Goal: Transaction & Acquisition: Purchase product/service

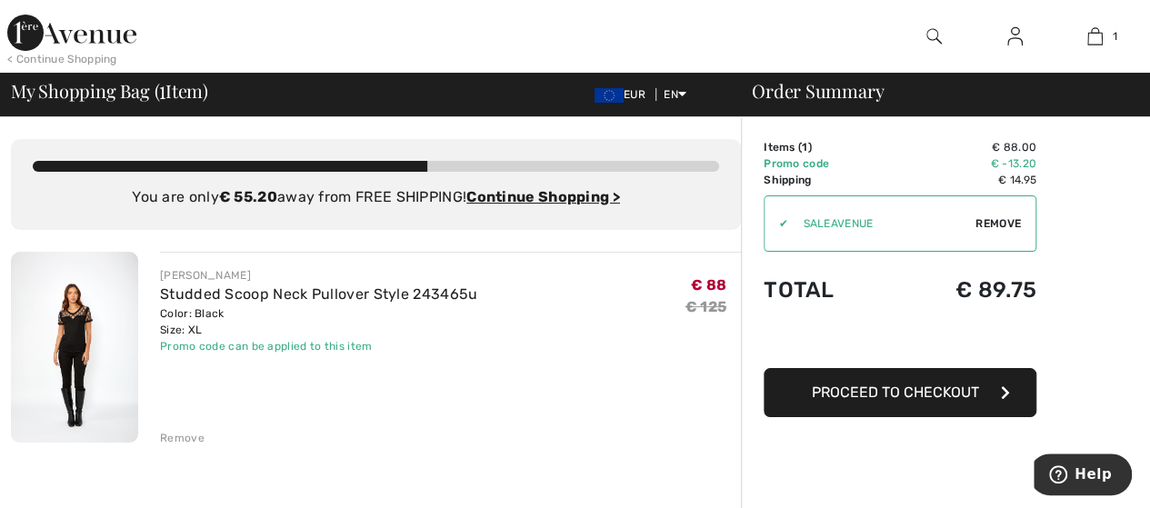
click at [65, 312] on img at bounding box center [74, 347] width 127 height 191
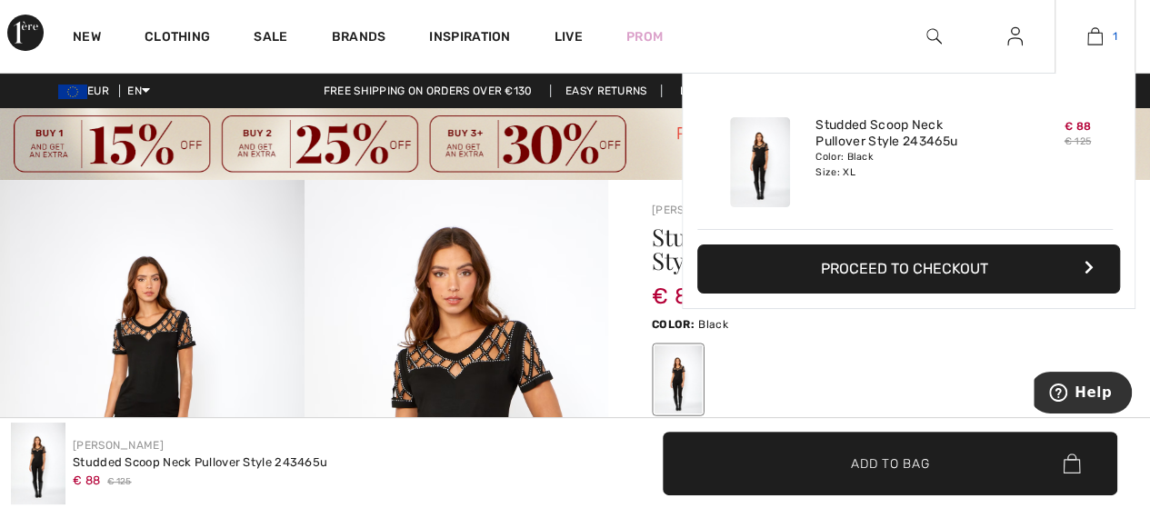
click at [1095, 35] on img at bounding box center [1095, 36] width 15 height 22
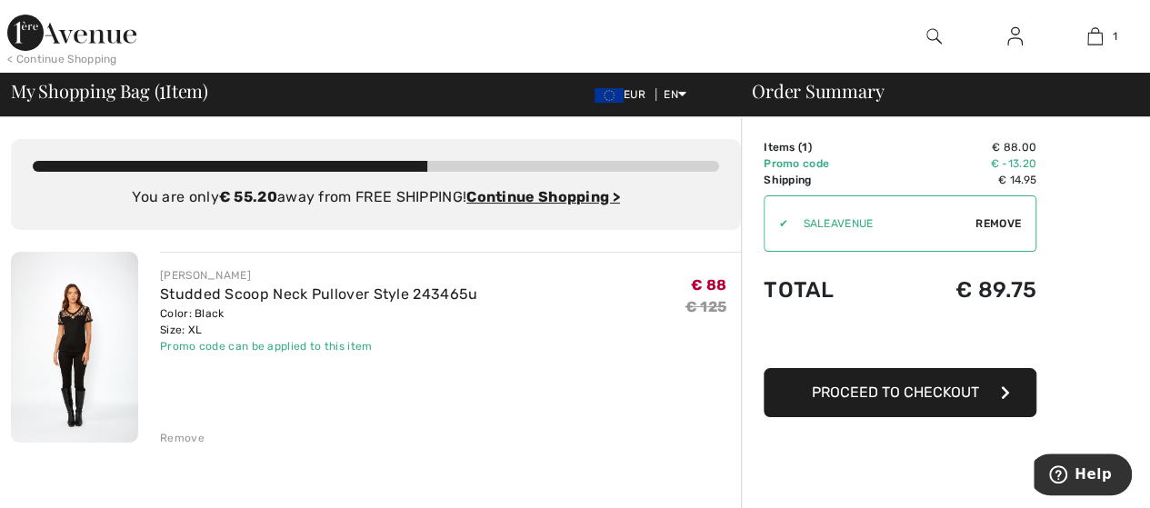
click at [997, 223] on span "Remove" at bounding box center [998, 224] width 45 height 16
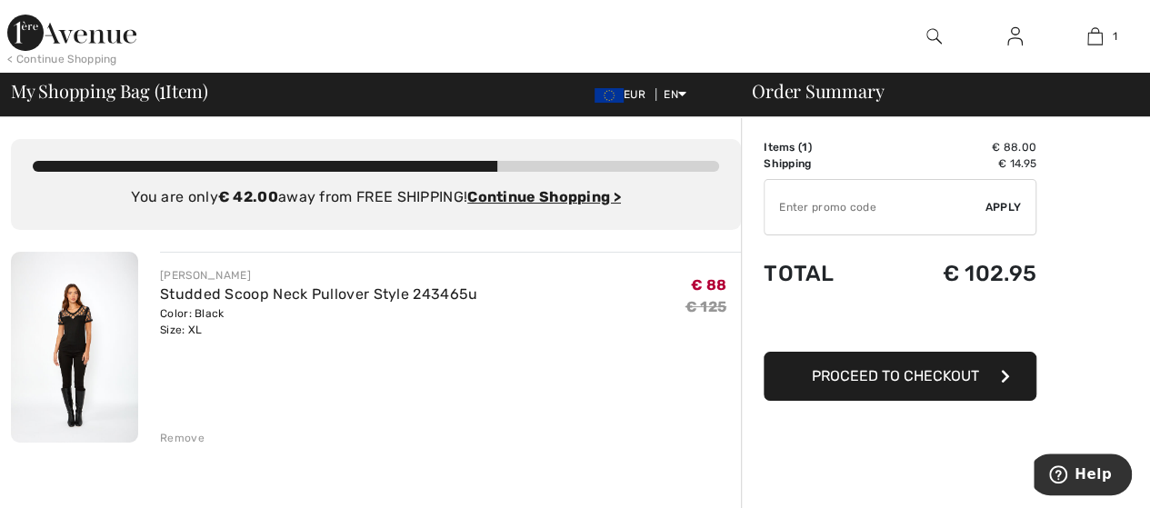
click at [998, 205] on span "Apply" at bounding box center [1004, 207] width 36 height 16
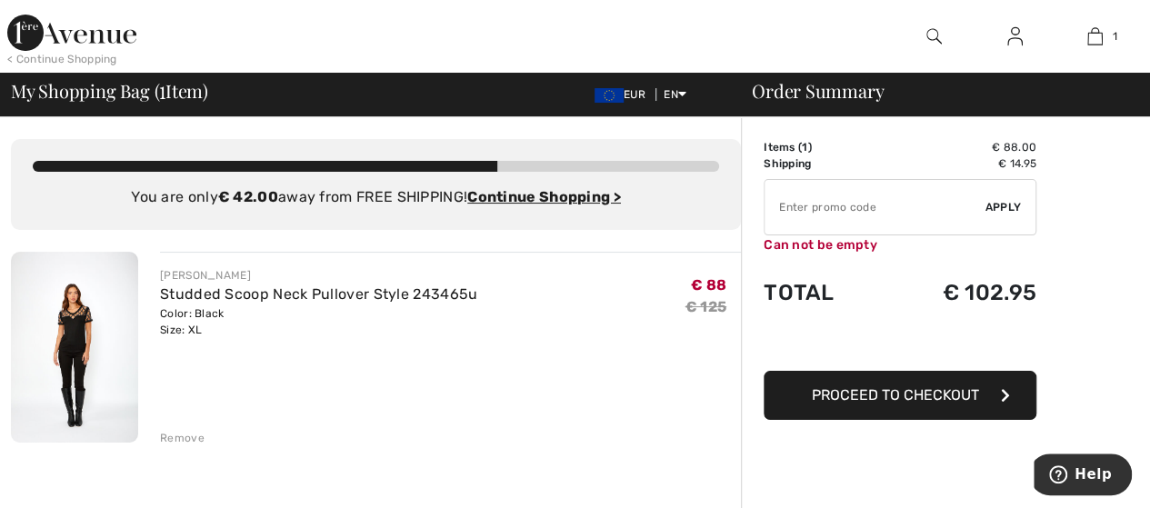
click at [800, 216] on input "TEXT" at bounding box center [875, 207] width 221 height 55
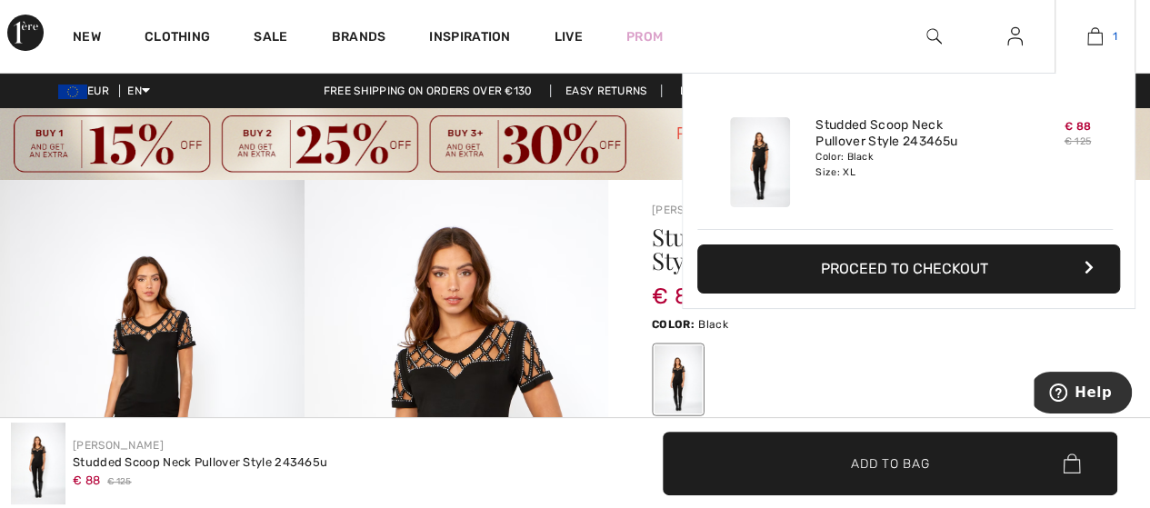
click at [1090, 37] on img at bounding box center [1095, 36] width 15 height 22
click at [924, 266] on button "Proceed to Checkout" at bounding box center [909, 269] width 423 height 49
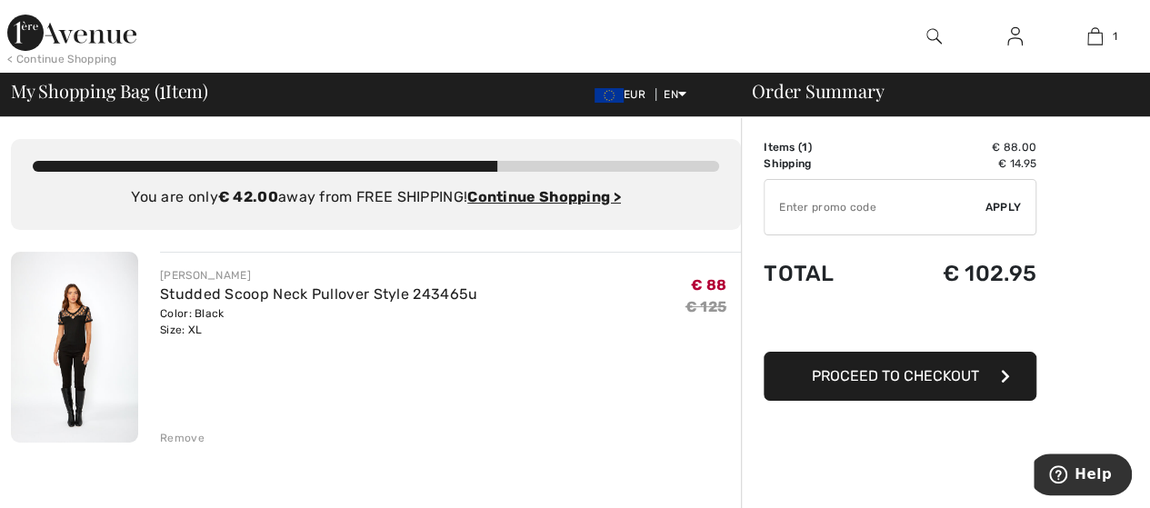
click at [802, 203] on input "TEXT" at bounding box center [875, 207] width 221 height 55
type input "SALEAVENUE"
click at [1003, 211] on span "Apply" at bounding box center [1004, 207] width 36 height 16
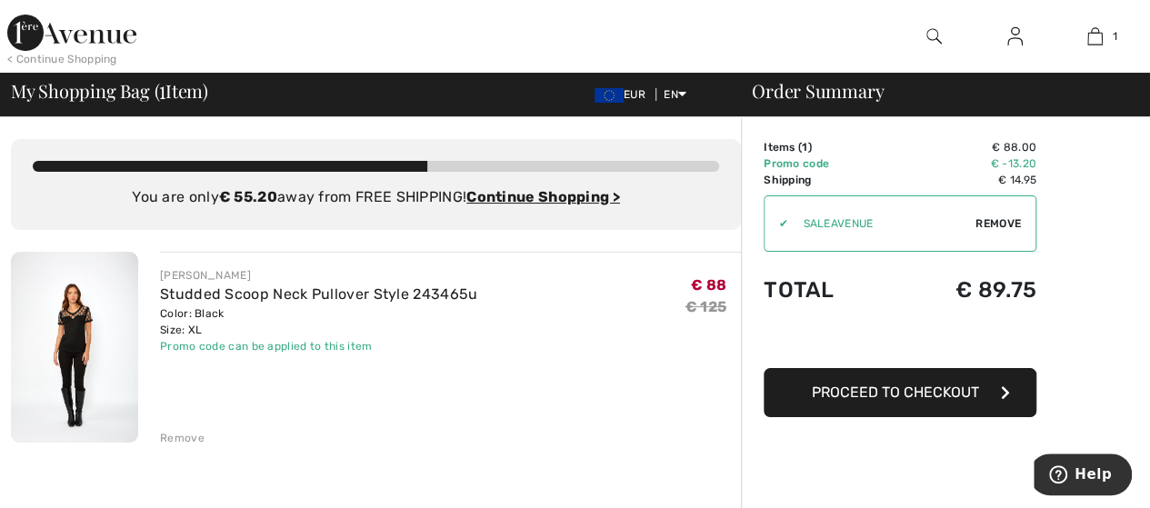
click at [895, 397] on span "Proceed to Checkout" at bounding box center [895, 392] width 167 height 17
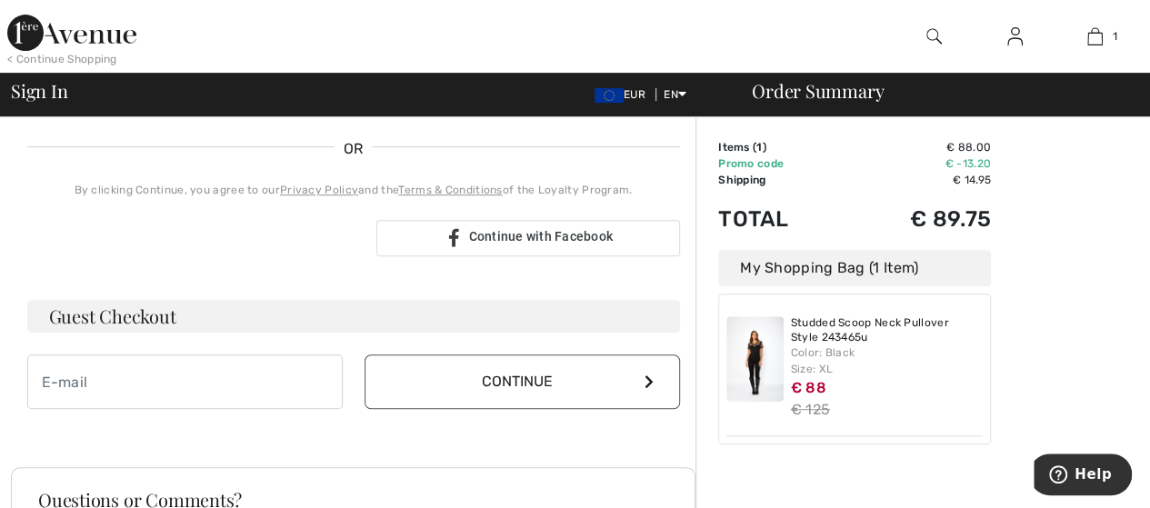
scroll to position [391, 0]
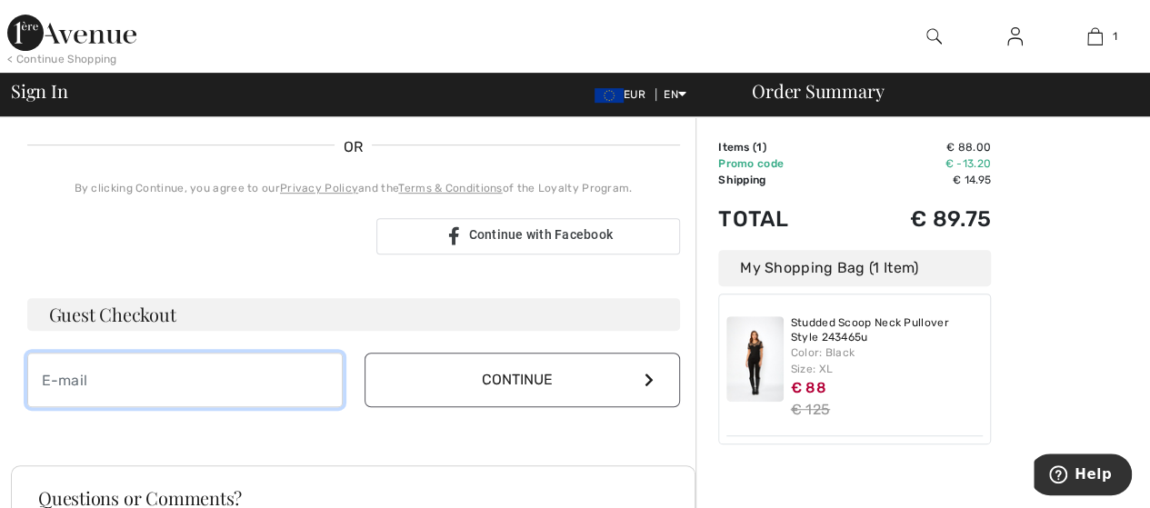
click at [73, 383] on input "email" at bounding box center [185, 380] width 316 height 55
type input "[EMAIL_ADDRESS][DOMAIN_NAME]"
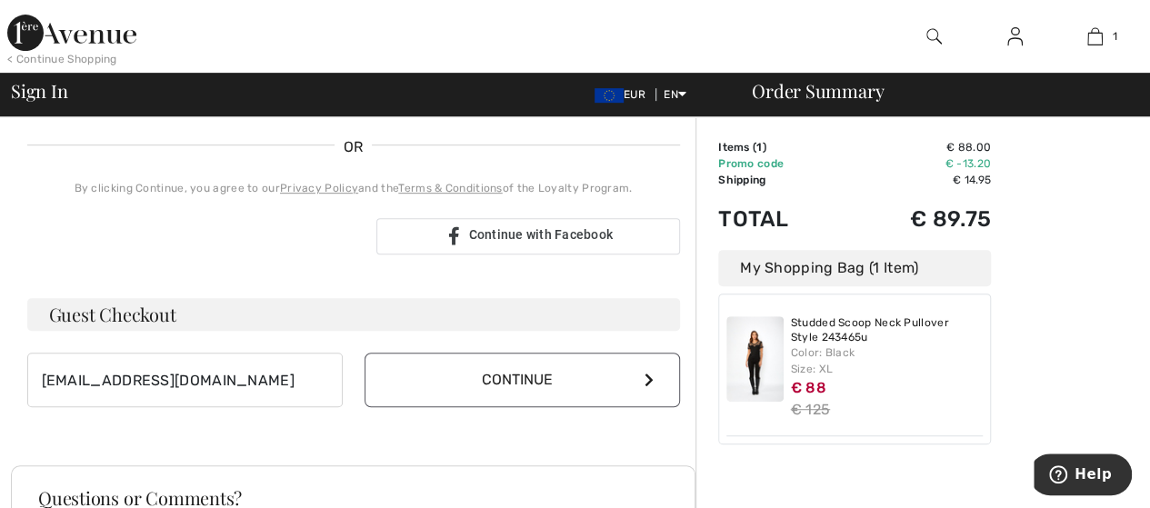
click at [543, 377] on button "Continue" at bounding box center [523, 380] width 316 height 55
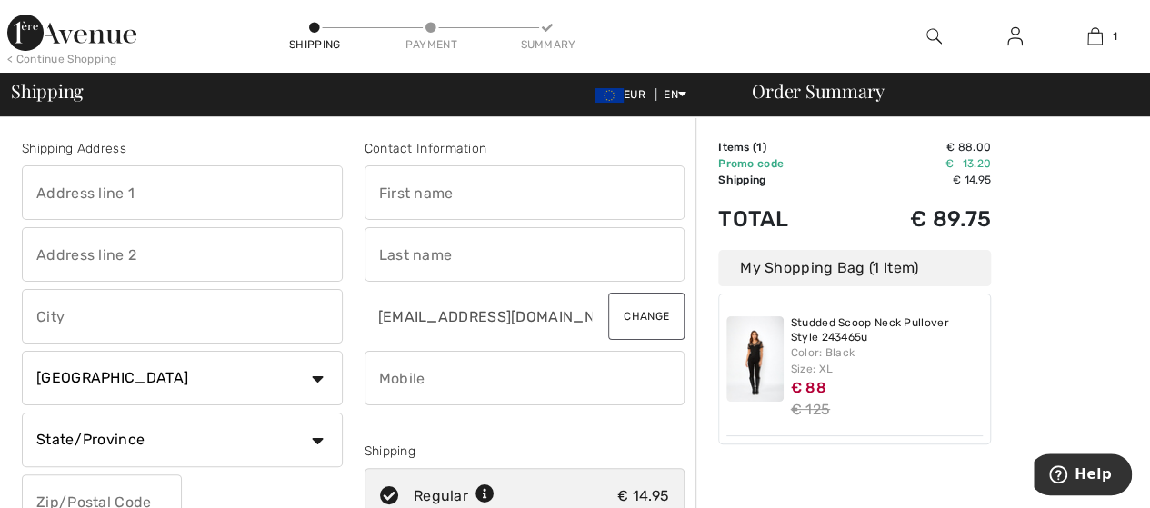
click at [42, 188] on input "text" at bounding box center [182, 193] width 321 height 55
type input "[STREET_ADDRESS]"
type input "Laytown Co Meath"
select select "IE"
select select "ME"
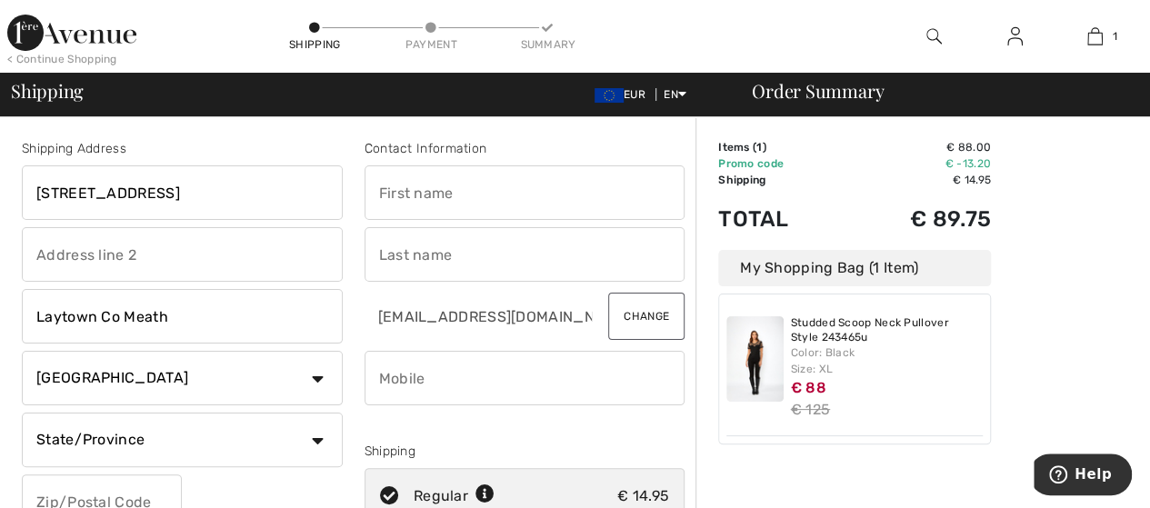
type input "A92YC53"
type input "[PERSON_NAME]"
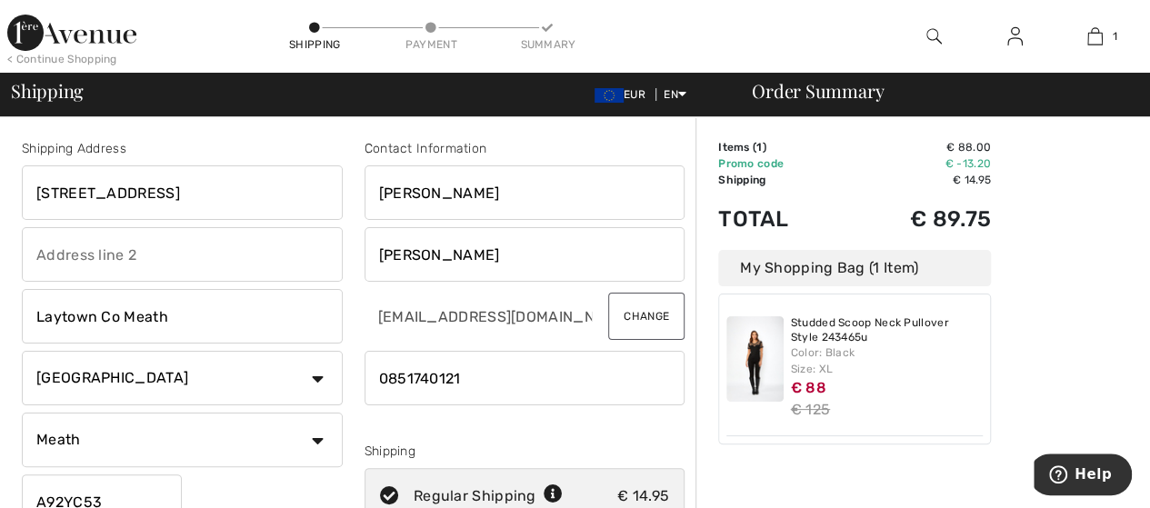
drag, startPoint x: 385, startPoint y: 374, endPoint x: 399, endPoint y: 379, distance: 15.5
click at [385, 374] on input "phone" at bounding box center [525, 378] width 321 height 55
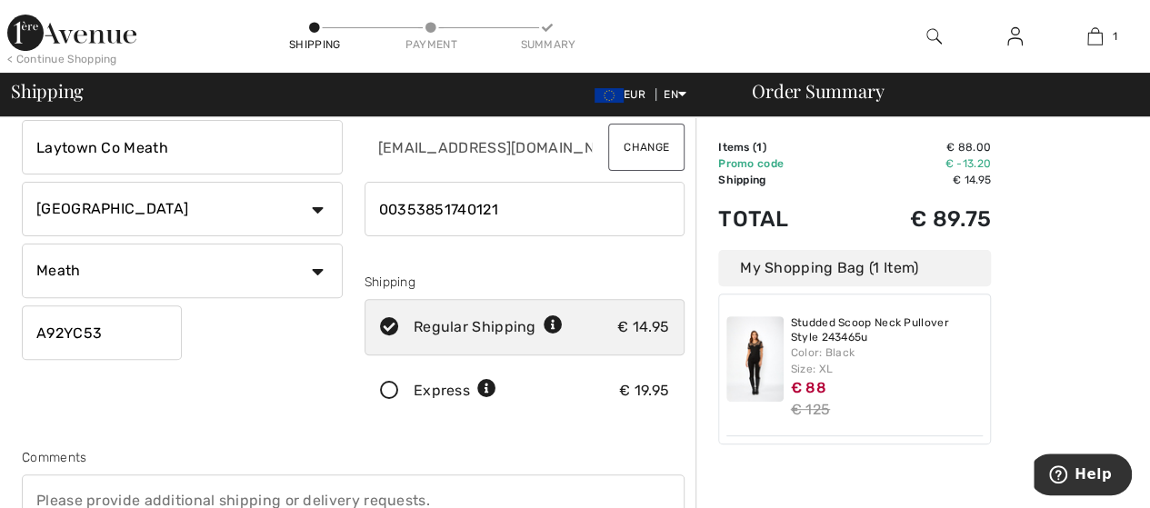
scroll to position [207, 0]
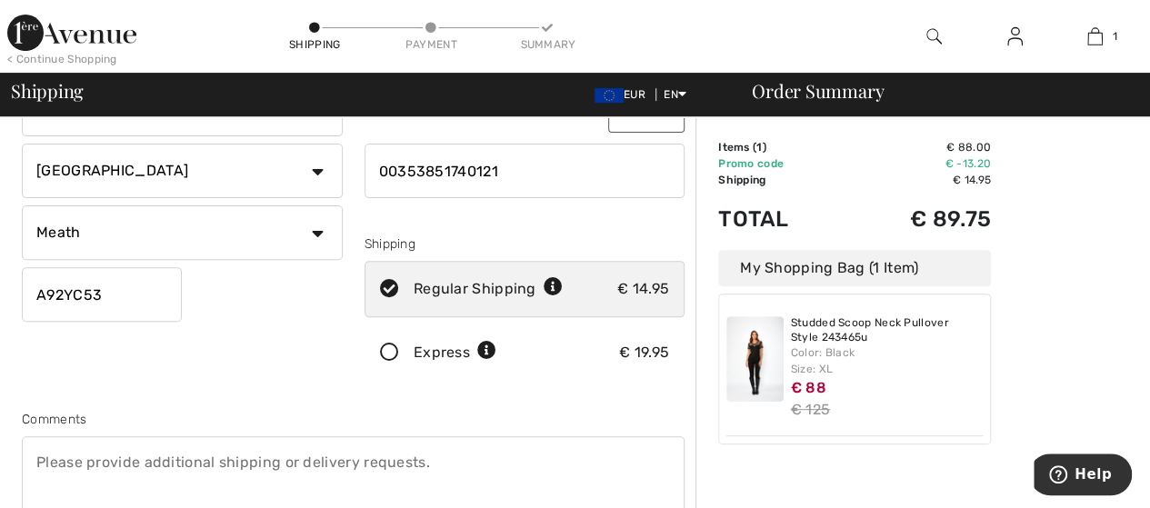
type input "00353851740121"
click at [487, 350] on icon at bounding box center [486, 351] width 19 height 19
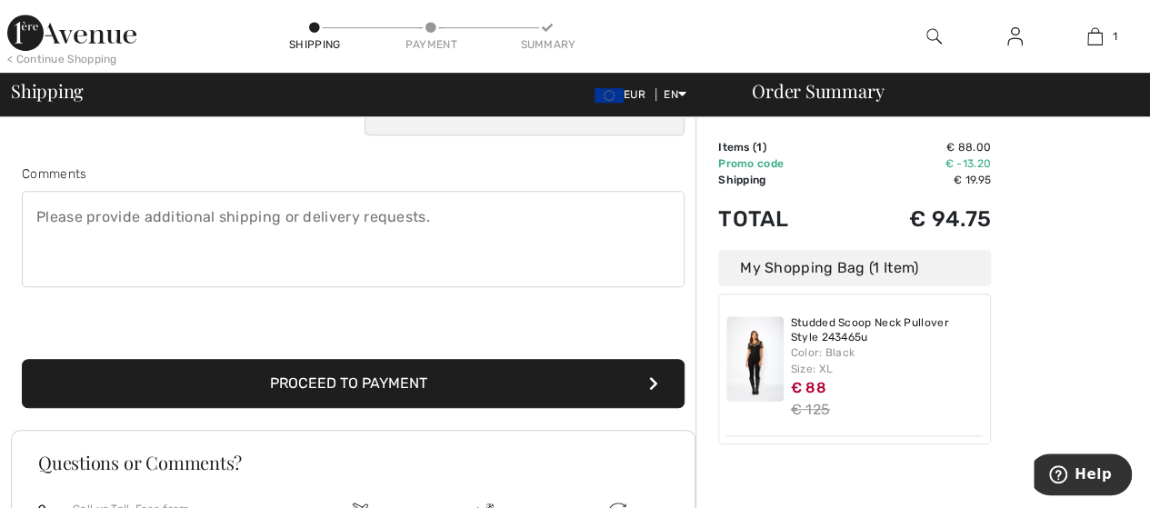
scroll to position [480, 0]
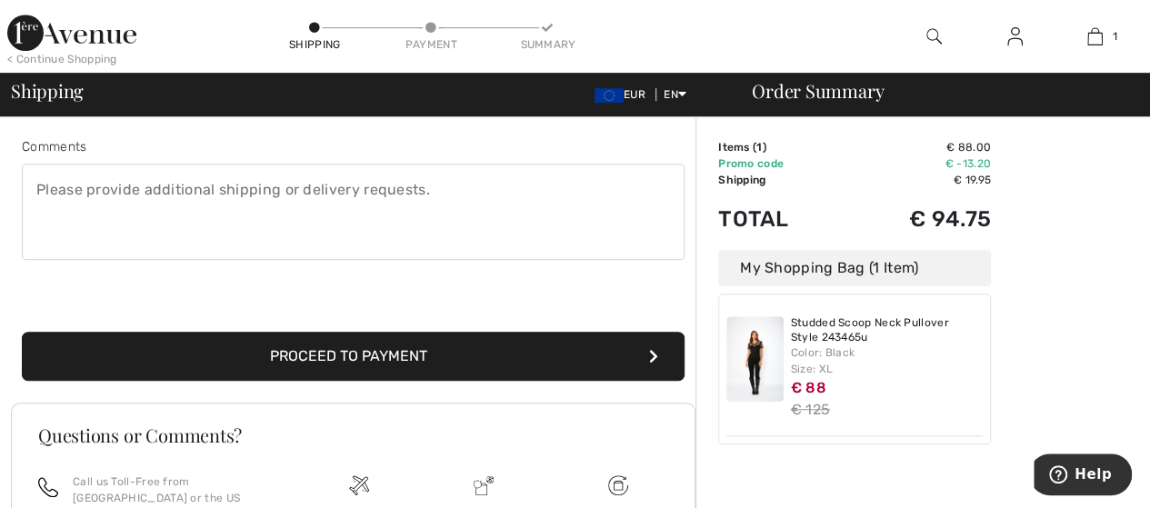
click at [358, 354] on button "Proceed to Payment" at bounding box center [353, 356] width 663 height 49
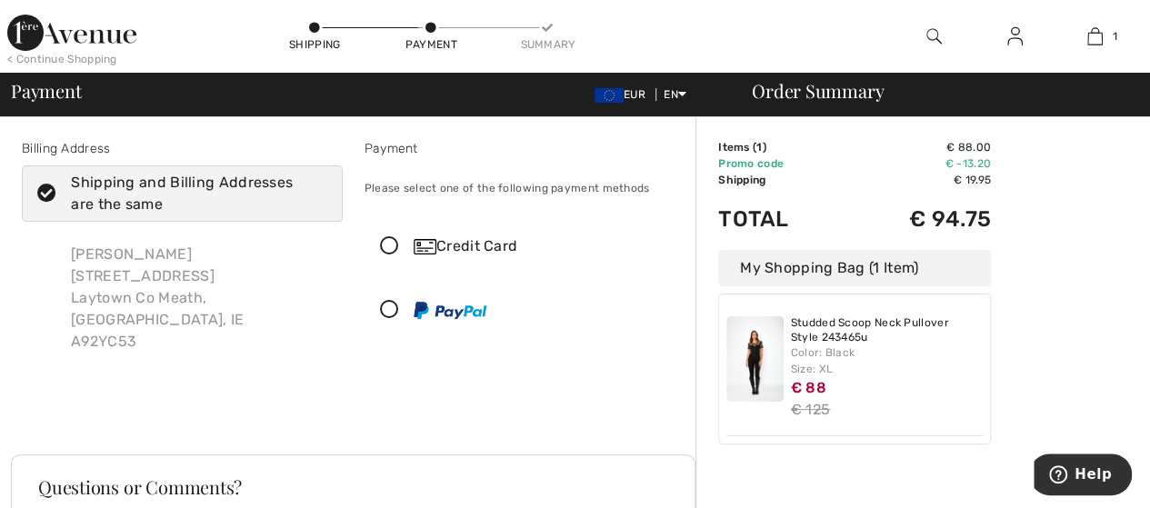
click at [391, 248] on icon at bounding box center [390, 246] width 48 height 19
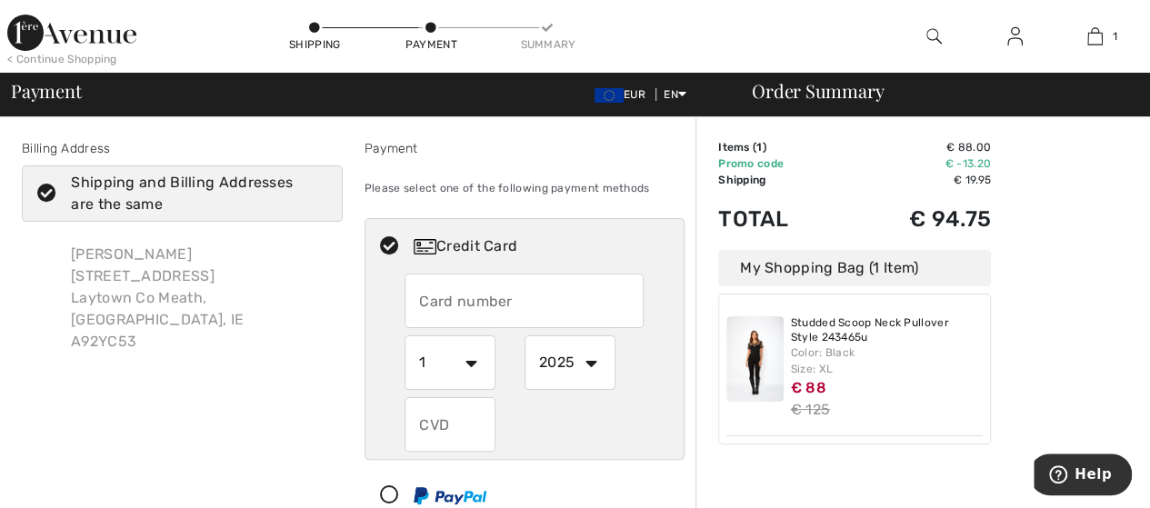
click at [438, 303] on input "text" at bounding box center [524, 301] width 239 height 55
type input "[CREDIT_CARD_NUMBER]"
click at [470, 364] on select "1 2 3 4 5 6 7 8 9 10 11 12" at bounding box center [450, 363] width 91 height 55
select select "5"
click at [405, 336] on select "1 2 3 4 5 6 7 8 9 10 11 12" at bounding box center [450, 363] width 91 height 55
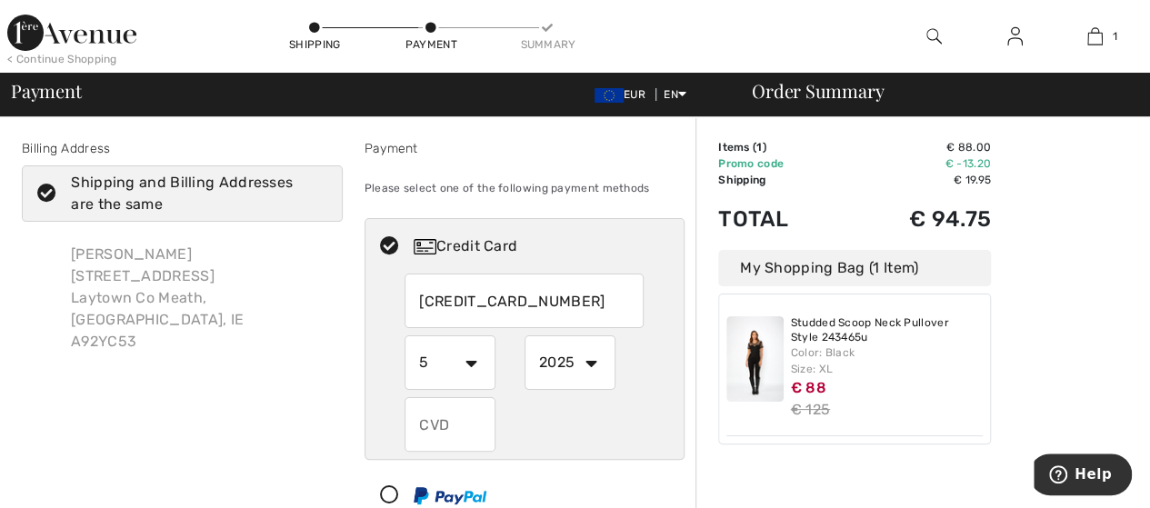
click at [593, 363] on select "2025 2026 2027 2028 2029 2030 2031 2032 2033 2034 2035" at bounding box center [570, 363] width 91 height 55
select select "2027"
click at [525, 336] on select "2025 2026 2027 2028 2029 2030 2031 2032 2033 2034 2035" at bounding box center [570, 363] width 91 height 55
click at [424, 435] on input "text" at bounding box center [450, 424] width 91 height 55
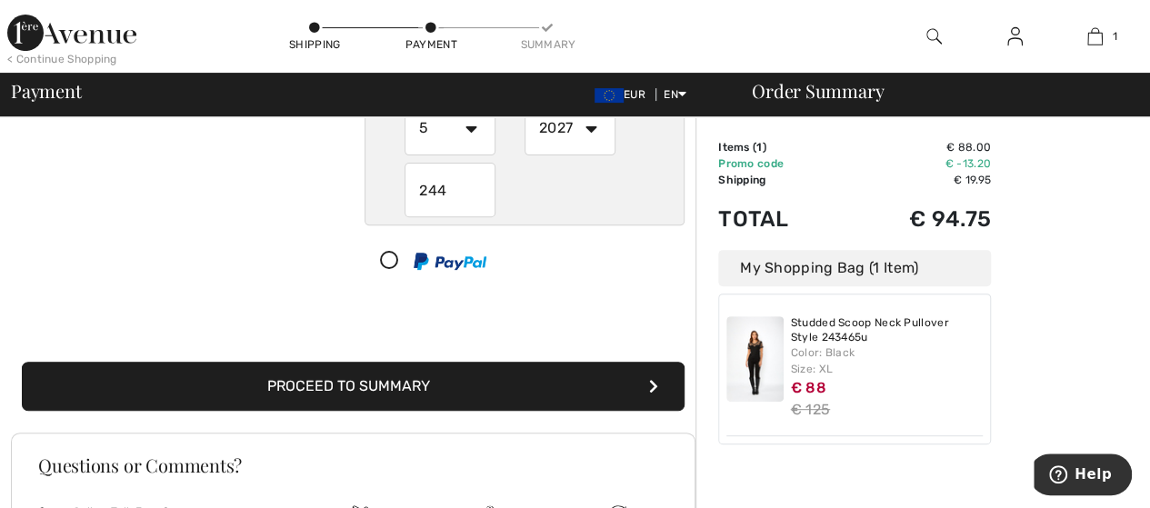
scroll to position [242, 0]
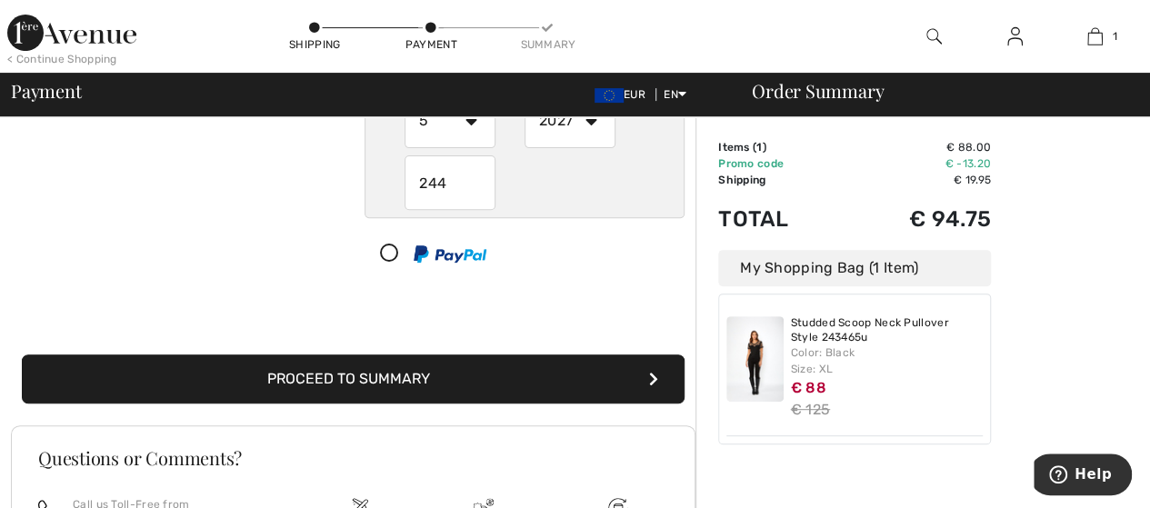
type input "244"
click at [338, 372] on button "Proceed to Summary" at bounding box center [353, 379] width 663 height 49
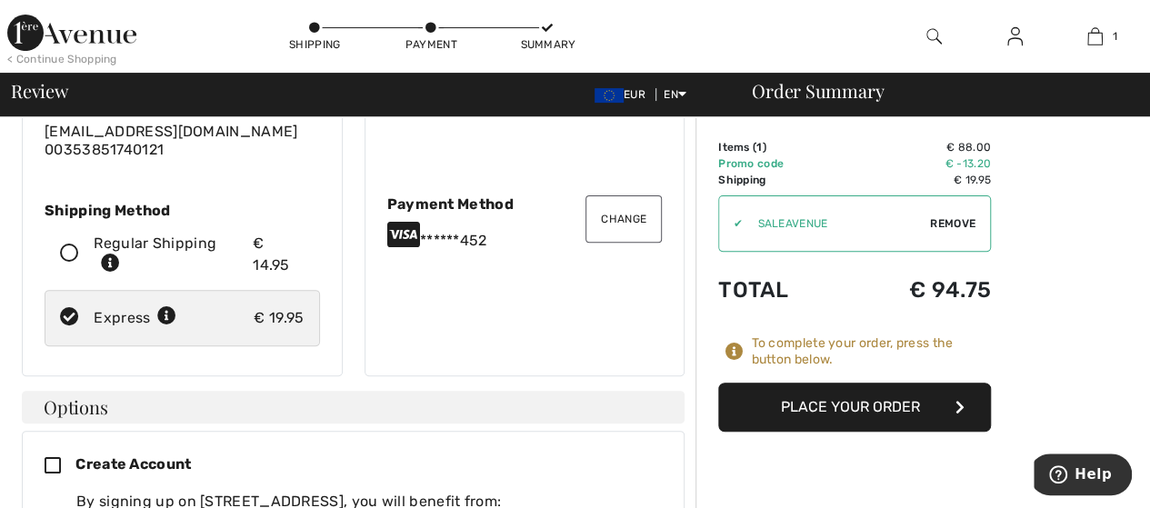
scroll to position [128, 0]
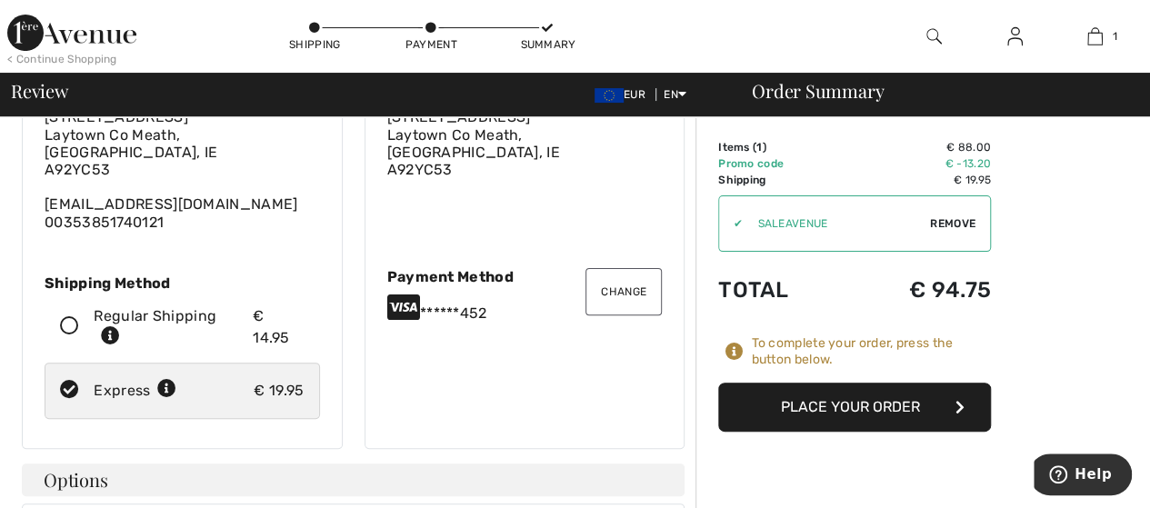
click at [849, 404] on button "Place Your Order" at bounding box center [854, 407] width 273 height 49
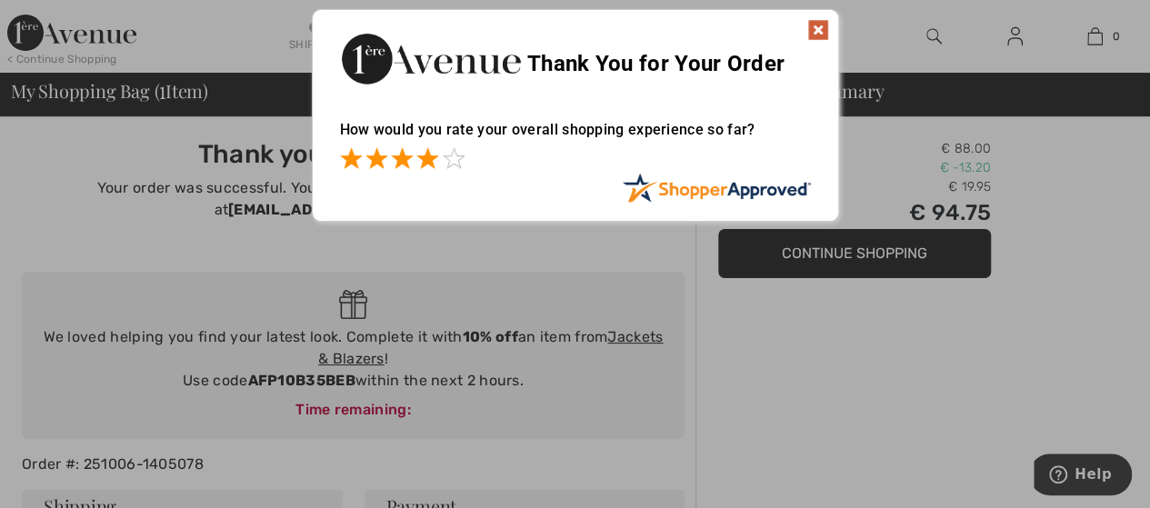
click at [428, 156] on span at bounding box center [428, 158] width 22 height 22
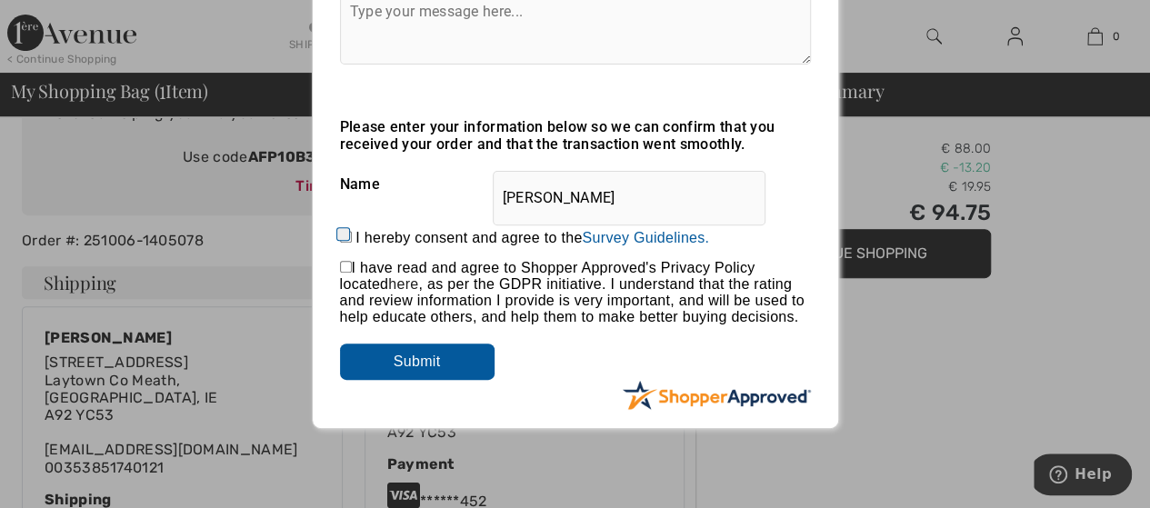
scroll to position [235, 0]
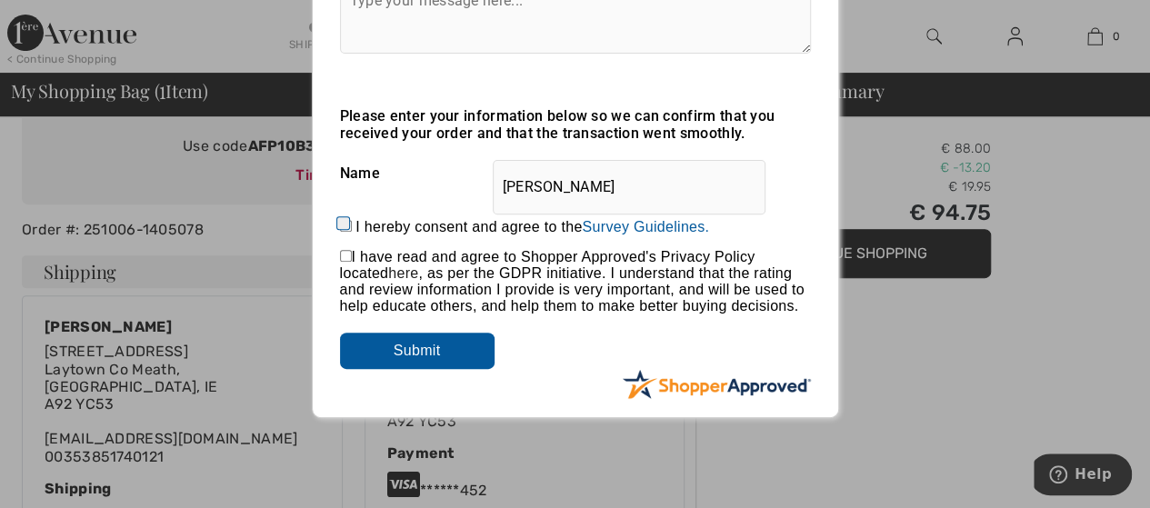
click at [346, 262] on input "checkbox" at bounding box center [346, 256] width 12 height 12
checkbox input "true"
click at [340, 220] on input "I hereby consent and agree to the By submitting a review, you grant permission …" at bounding box center [346, 226] width 12 height 12
checkbox input "true"
click at [414, 348] on input "Submit" at bounding box center [417, 351] width 155 height 36
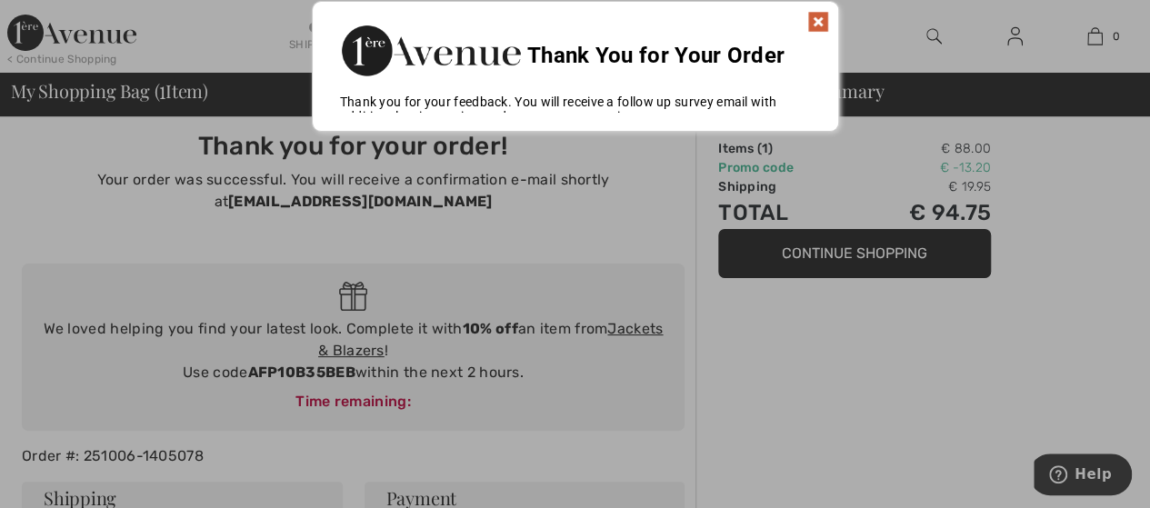
scroll to position [0, 0]
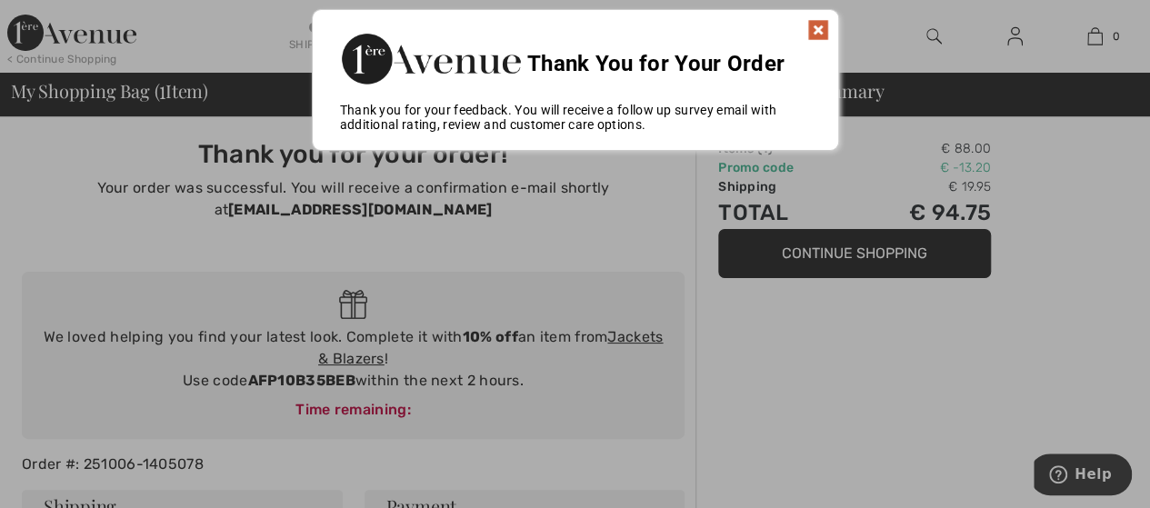
click at [819, 28] on img at bounding box center [819, 30] width 22 height 22
